Goal: Information Seeking & Learning: Check status

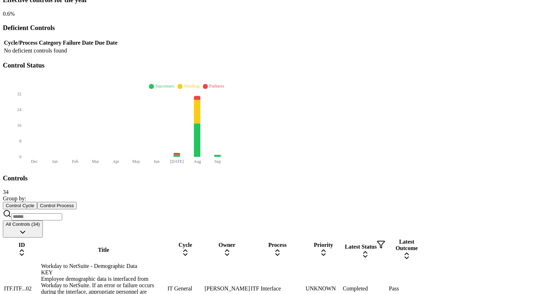
scroll to position [144, 0]
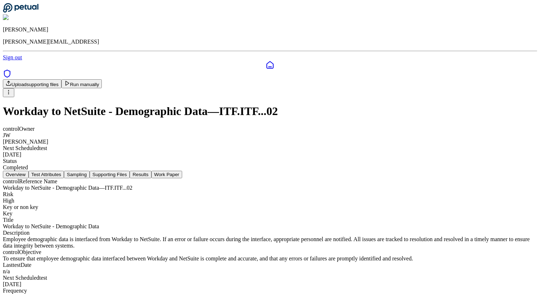
click at [64, 171] on button "Test Attributes" at bounding box center [47, 174] width 36 height 7
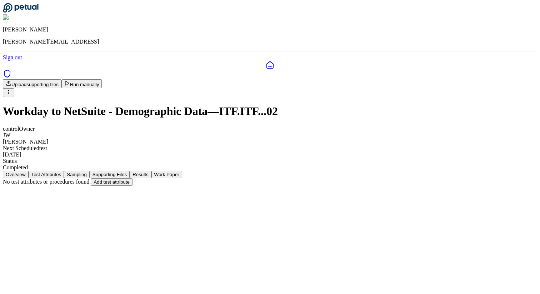
click at [151, 171] on button "Results" at bounding box center [140, 174] width 21 height 7
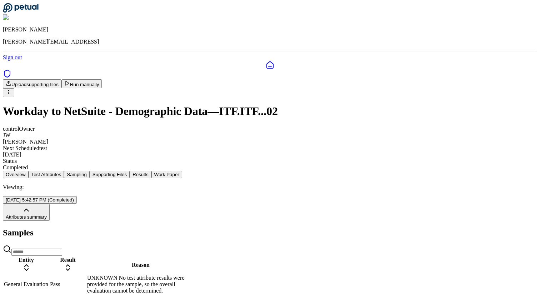
click at [50, 203] on button "Attributes summary" at bounding box center [26, 211] width 47 height 17
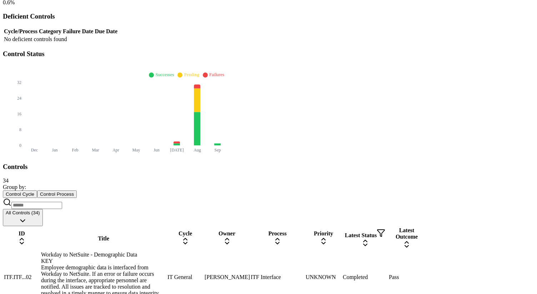
scroll to position [221, 0]
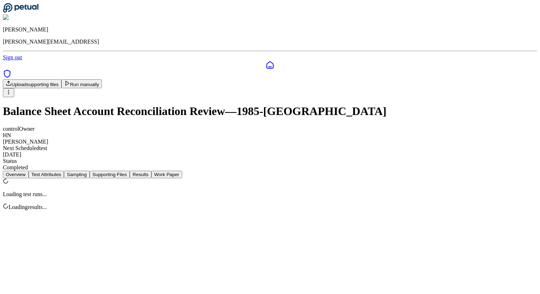
click at [151, 171] on button "Results" at bounding box center [140, 174] width 21 height 7
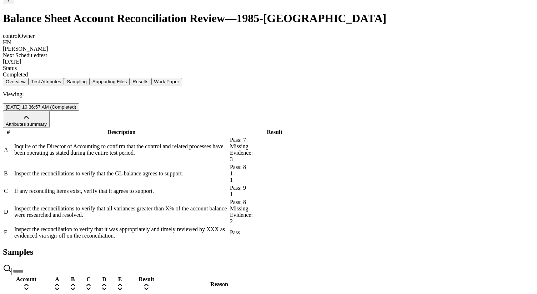
scroll to position [216, 0]
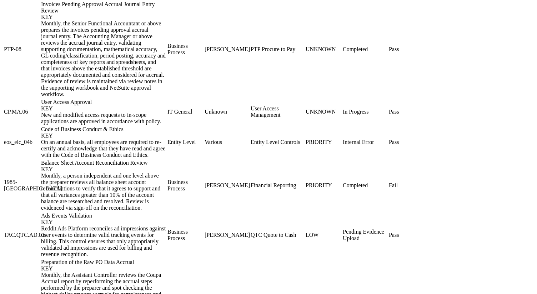
scroll to position [496, 0]
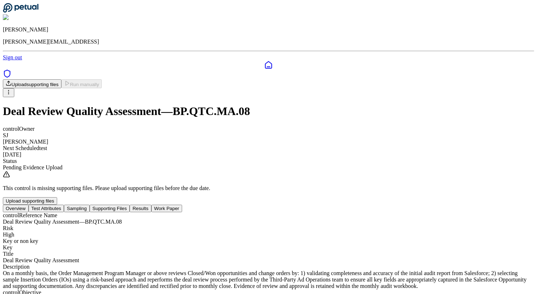
click at [151, 205] on button "Results" at bounding box center [140, 208] width 21 height 7
